Goal: Task Accomplishment & Management: Manage account settings

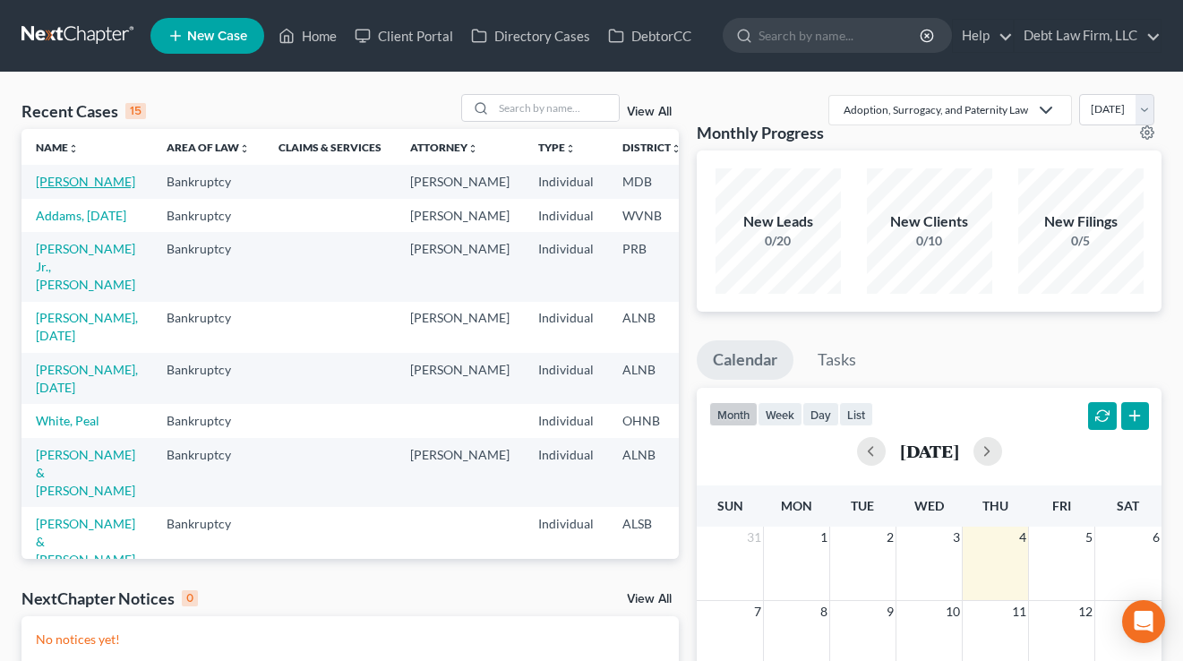
click at [61, 189] on link "Appleseed, Johnny" at bounding box center [85, 181] width 99 height 15
select select "3"
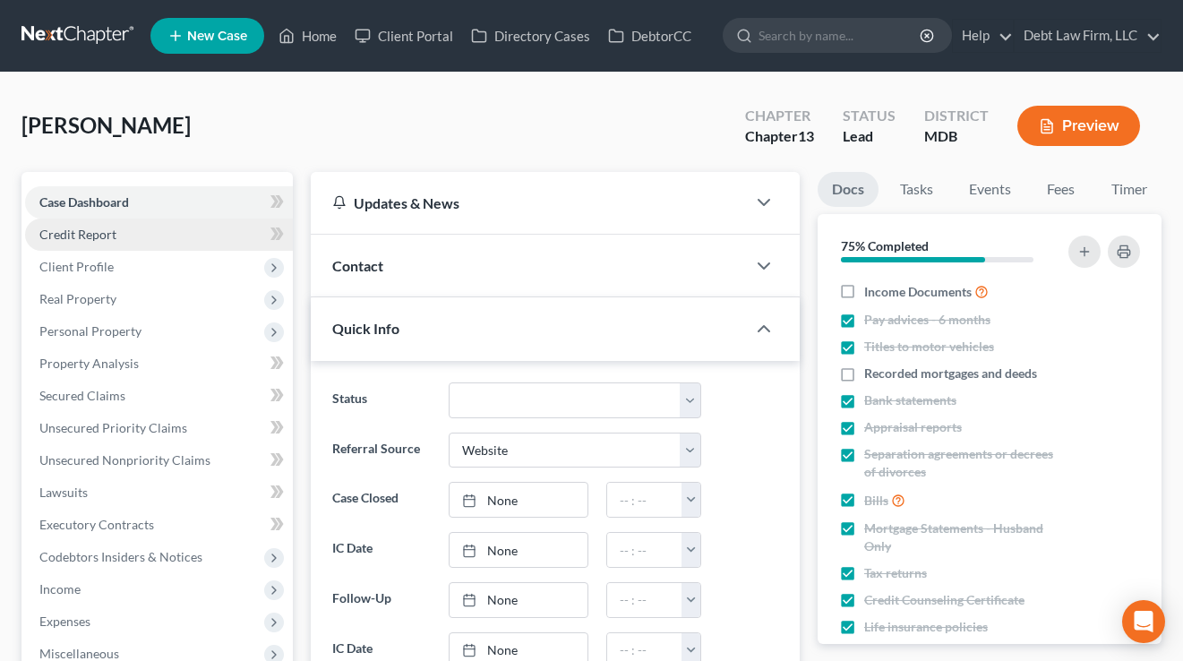
click at [107, 228] on span "Credit Report" at bounding box center [77, 234] width 77 height 15
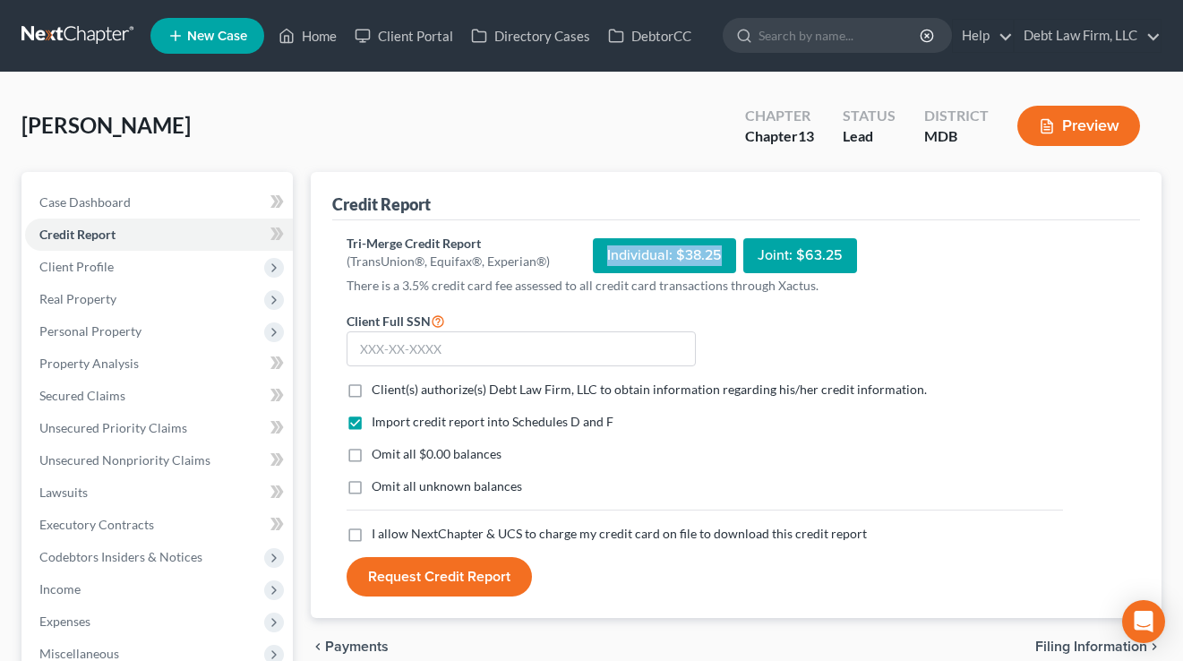
drag, startPoint x: 603, startPoint y: 253, endPoint x: 749, endPoint y: 253, distance: 145.9
click at [749, 253] on div "Individual: $38.25 Joint: $63.25" at bounding box center [725, 256] width 264 height 42
drag, startPoint x: 755, startPoint y: 254, endPoint x: 860, endPoint y: 255, distance: 104.8
click at [858, 255] on div "Tri-Merge Credit Report (TransUnion®, Equifax®, Experian®) Individual: $38.25 J…" at bounding box center [705, 256] width 716 height 42
click at [861, 255] on div "Tri-Merge Credit Report (TransUnion®, Equifax®, Experian®) Individual: $38.25 J…" at bounding box center [705, 256] width 716 height 42
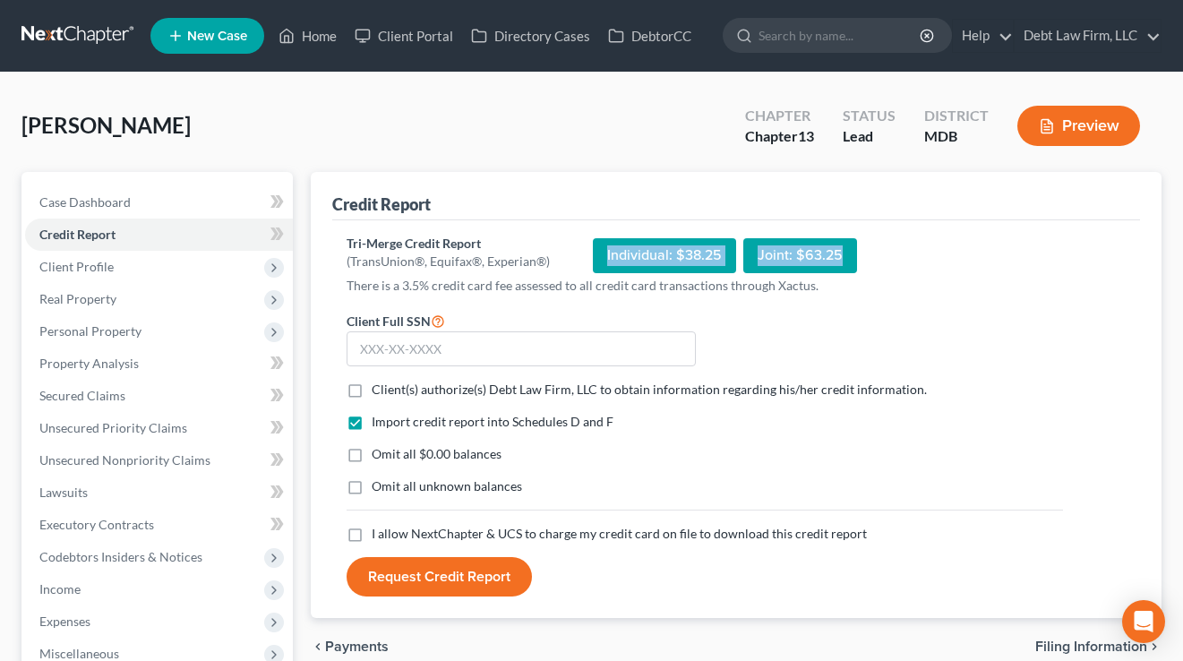
drag, startPoint x: 879, startPoint y: 257, endPoint x: 603, endPoint y: 245, distance: 276.9
click at [603, 245] on div "Tri-Merge Credit Report (TransUnion®, Equifax®, Experian®) Individual: $38.25 J…" at bounding box center [705, 256] width 716 height 42
click at [586, 236] on div "Tri-Merge Credit Report (TransUnion®, Equifax®, Experian®) Individual: $38.25 J…" at bounding box center [705, 256] width 716 height 42
click at [1058, 28] on link "Debt Law Firm, LLC" at bounding box center [1087, 36] width 146 height 32
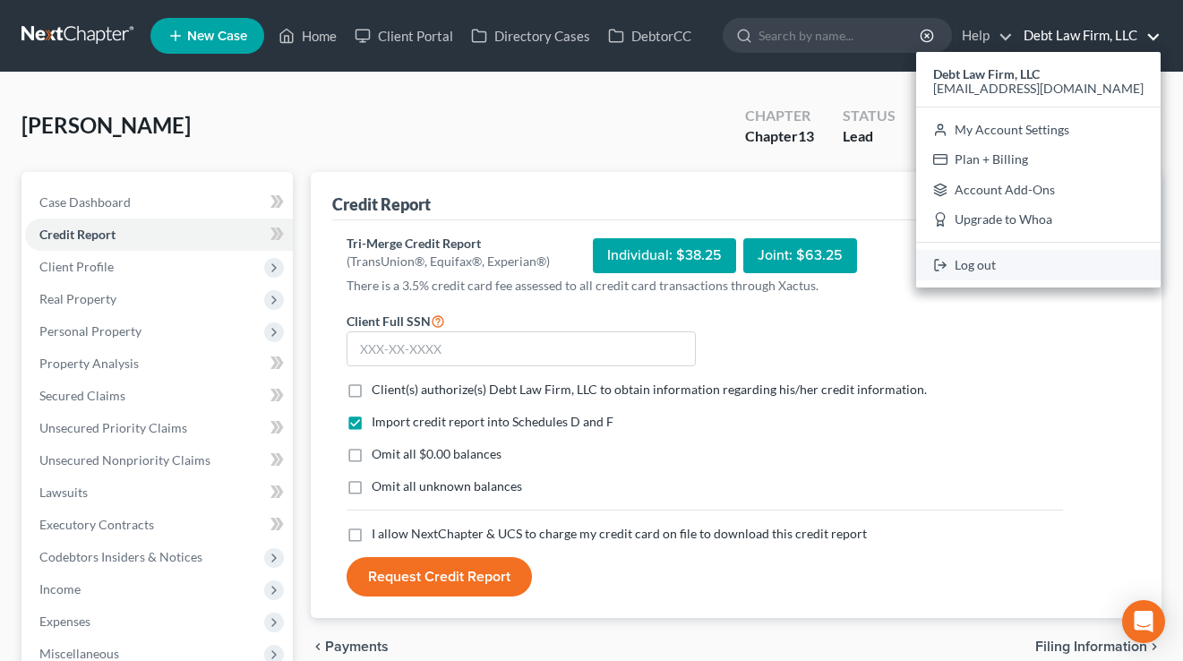
click at [1057, 252] on link "Log out" at bounding box center [1038, 265] width 244 height 30
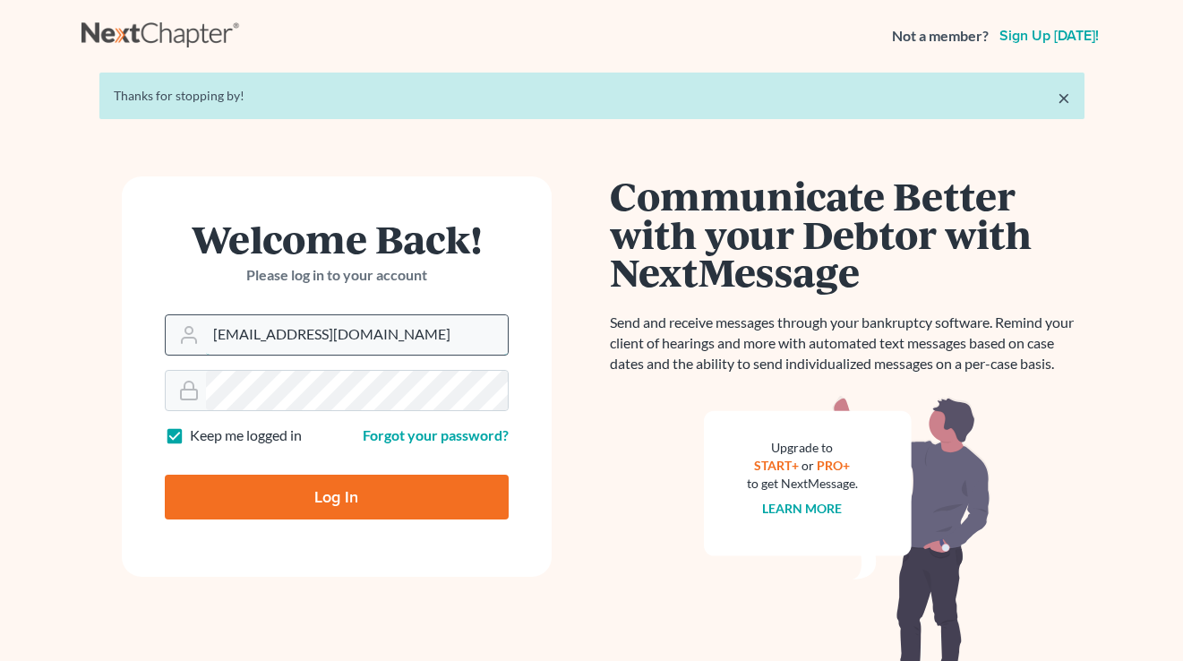
click at [339, 321] on input "[EMAIL_ADDRESS][DOMAIN_NAME]" at bounding box center [357, 334] width 302 height 39
type input "[PERSON_NAME][EMAIL_ADDRESS][DOMAIN_NAME]"
click at [281, 466] on div "Log In" at bounding box center [337, 489] width 344 height 59
click at [297, 492] on input "Log In" at bounding box center [337, 497] width 344 height 45
type input "Thinking..."
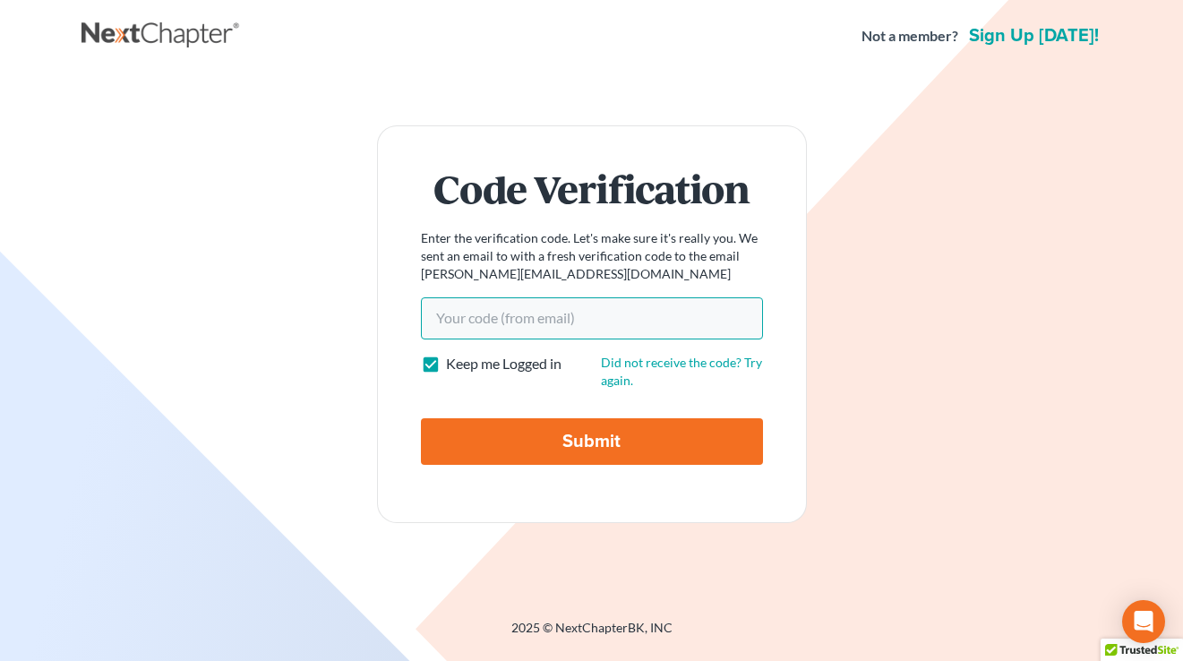
click at [594, 315] on input "Your code(from email)" at bounding box center [592, 317] width 342 height 41
paste input "f21d47"
type input "f21d47"
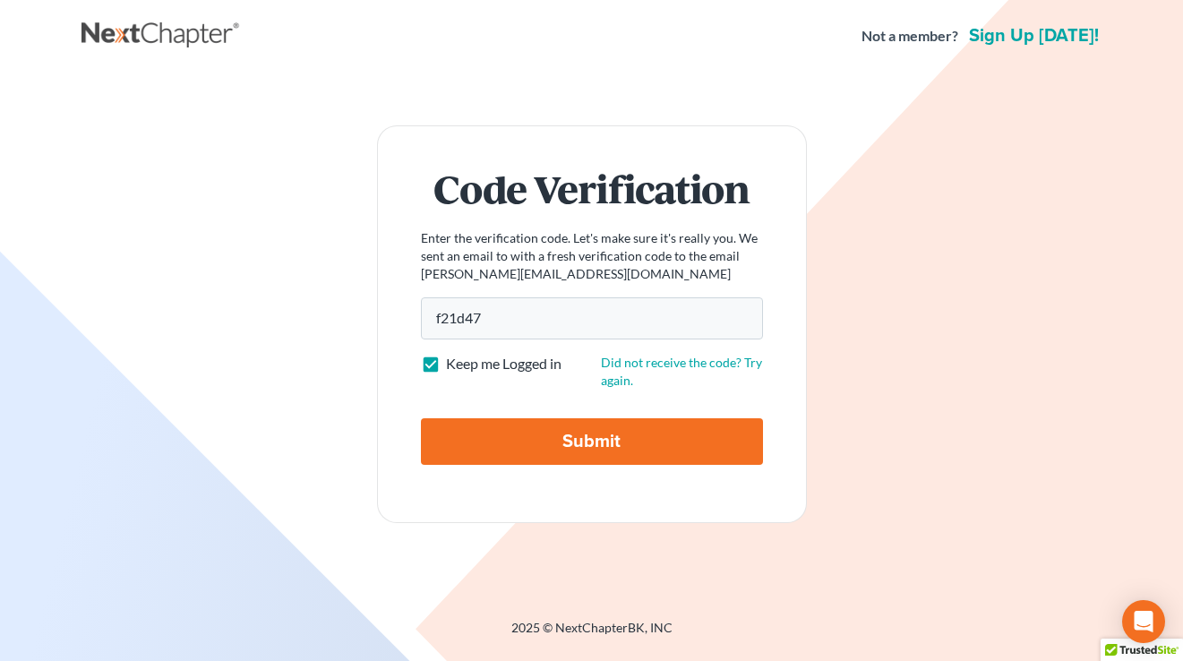
click at [588, 457] on input "Submit" at bounding box center [592, 441] width 342 height 47
type input "Thinking..."
